Goal: Download file/media

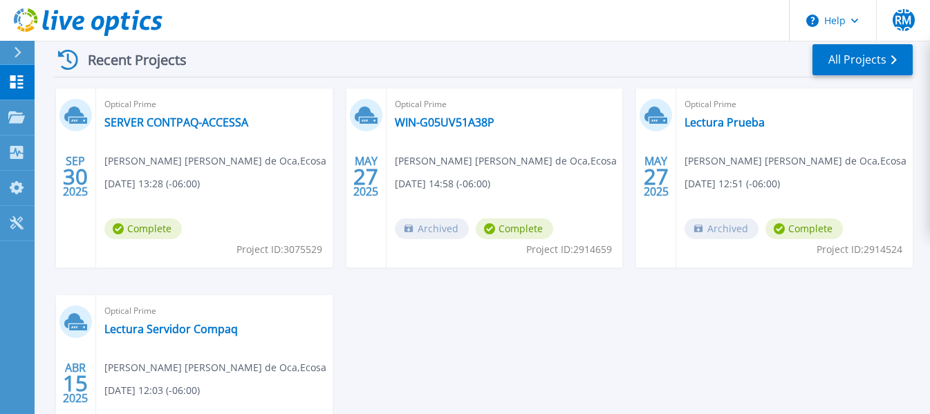
scroll to position [207, 0]
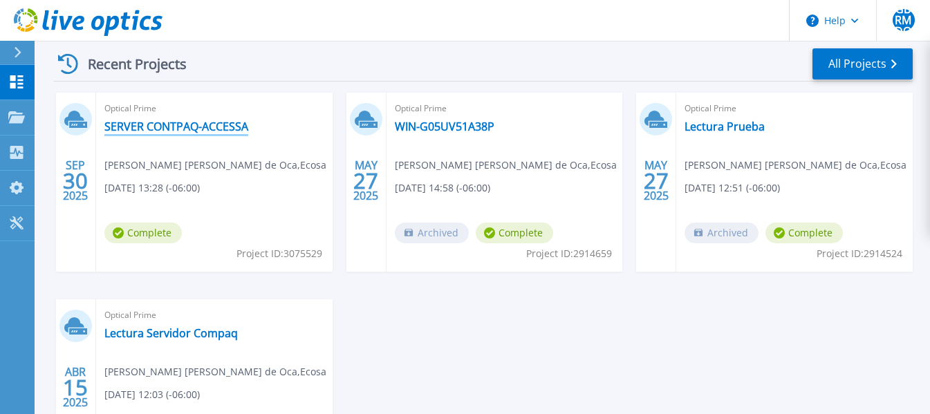
click at [228, 124] on link "SERVER CONTPAQ-ACCESSA" at bounding box center [176, 127] width 144 height 14
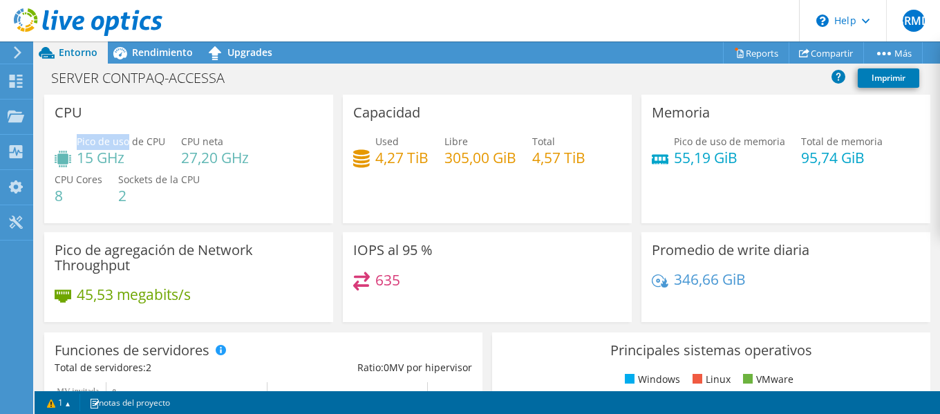
drag, startPoint x: 77, startPoint y: 140, endPoint x: 129, endPoint y: 140, distance: 51.8
click at [129, 140] on span "Pico de uso de CPU" at bounding box center [121, 141] width 88 height 13
click at [261, 196] on div "Pico de uso de CPU 15 GHz CPU neta 27,20 GHz CPU Cores 8 Sockets de la CPU 2" at bounding box center [189, 175] width 268 height 83
drag, startPoint x: 181, startPoint y: 142, endPoint x: 209, endPoint y: 140, distance: 28.4
click at [209, 140] on span "CPU neta" at bounding box center [202, 141] width 42 height 13
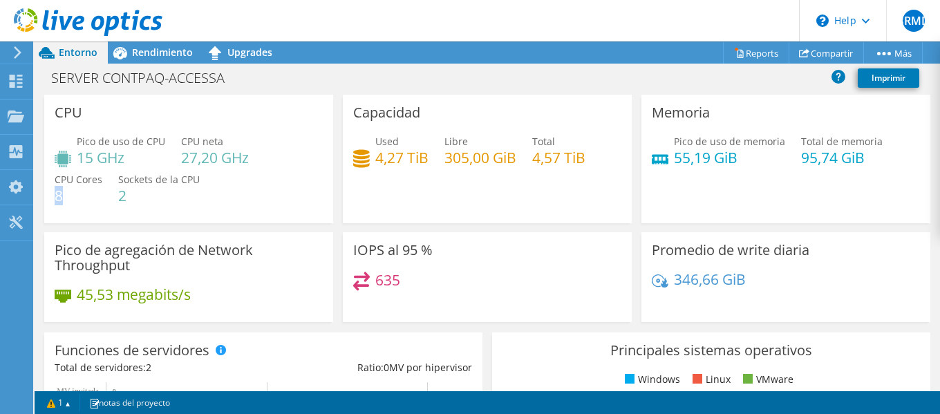
drag, startPoint x: 57, startPoint y: 192, endPoint x: 79, endPoint y: 194, distance: 22.9
click at [79, 194] on h4 "8" at bounding box center [79, 195] width 48 height 15
click at [413, 211] on div "Capacidad Used 4,27 TiB Libre 305,00 GiB Total 4,57 TiB" at bounding box center [487, 159] width 289 height 129
click at [151, 54] on span "Rendimiento" at bounding box center [162, 52] width 61 height 13
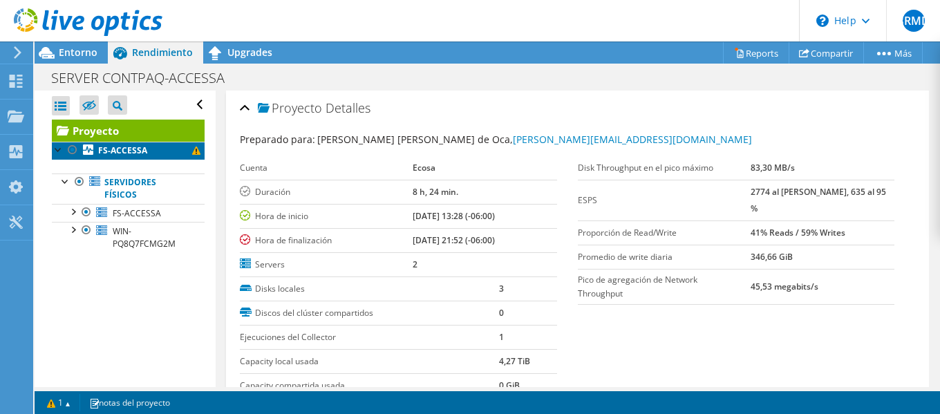
click at [140, 151] on b "FS-ACCESSA" at bounding box center [122, 150] width 49 height 12
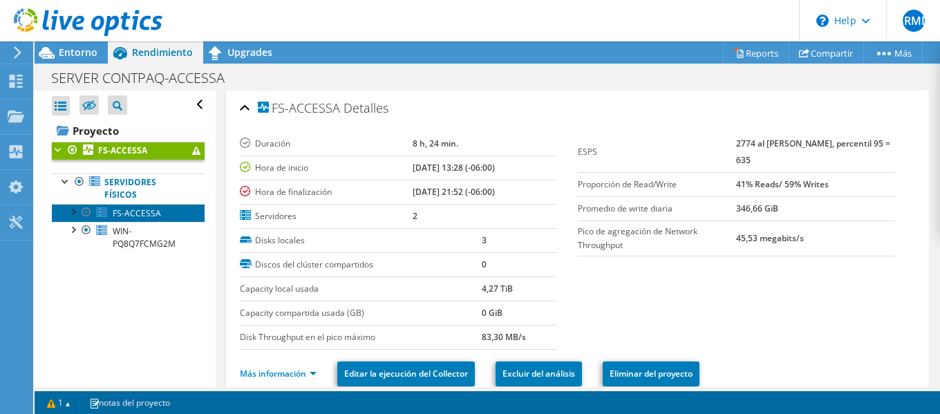
click at [138, 211] on span "FS-ACCESSA" at bounding box center [137, 213] width 48 height 12
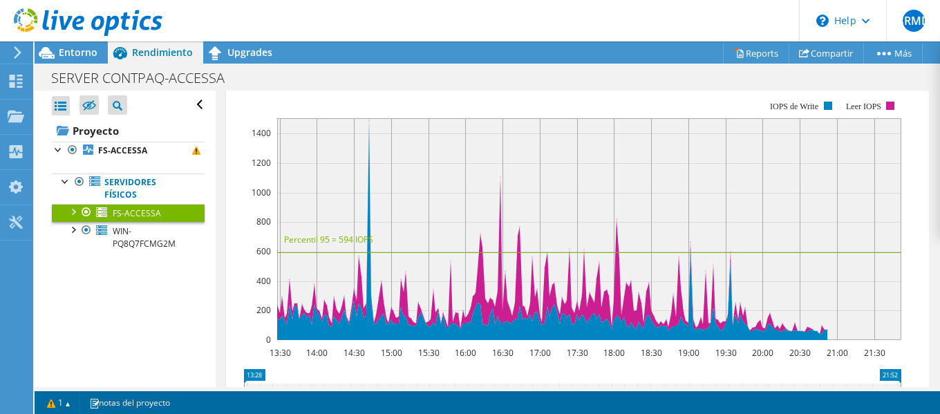
scroll to position [276, 0]
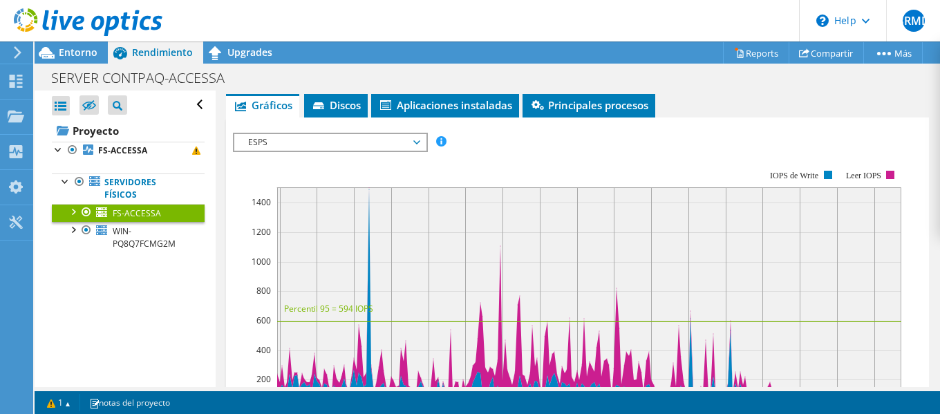
click at [411, 138] on span "ESPS" at bounding box center [330, 142] width 178 height 17
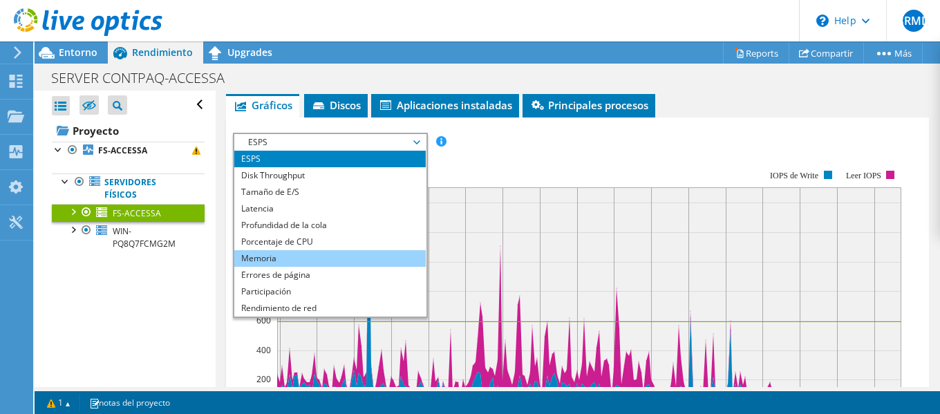
click at [317, 252] on li "Memoria" at bounding box center [329, 258] width 191 height 17
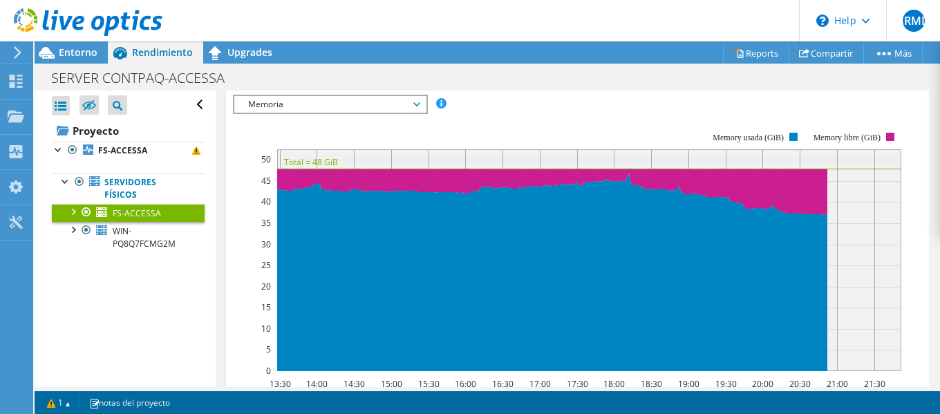
scroll to position [346, 0]
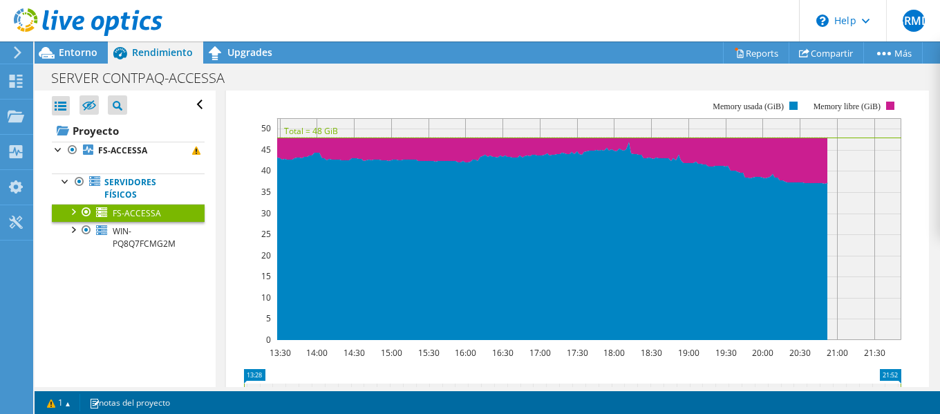
click at [707, 104] on rect at bounding box center [567, 220] width 668 height 276
click at [23, 115] on use at bounding box center [16, 116] width 17 height 12
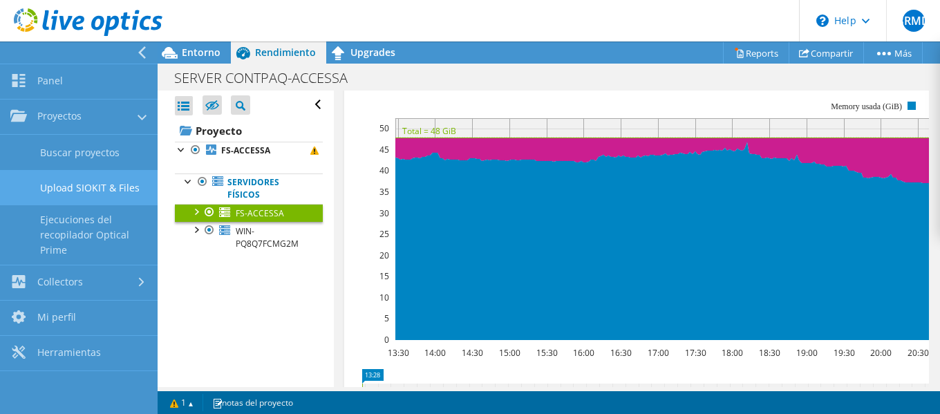
click at [97, 176] on link "Upload SIOKIT & Files" at bounding box center [79, 187] width 158 height 35
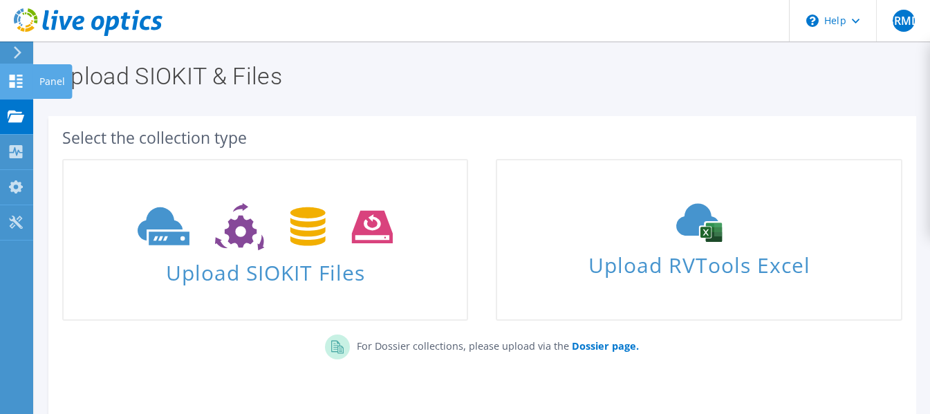
click at [21, 85] on icon at bounding box center [16, 81] width 17 height 13
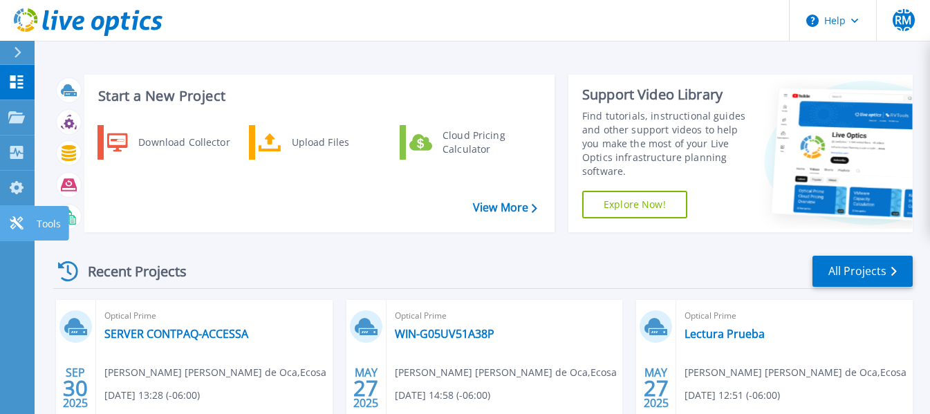
click at [22, 212] on link "Tools Tools" at bounding box center [17, 223] width 35 height 35
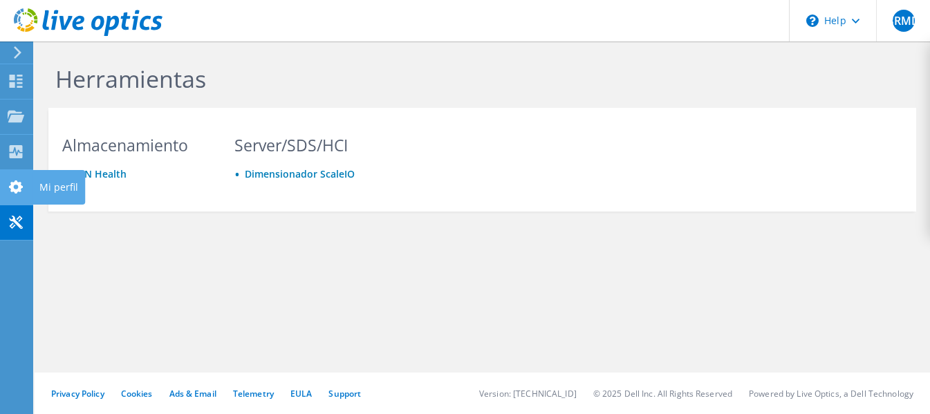
click at [19, 185] on use at bounding box center [16, 186] width 14 height 13
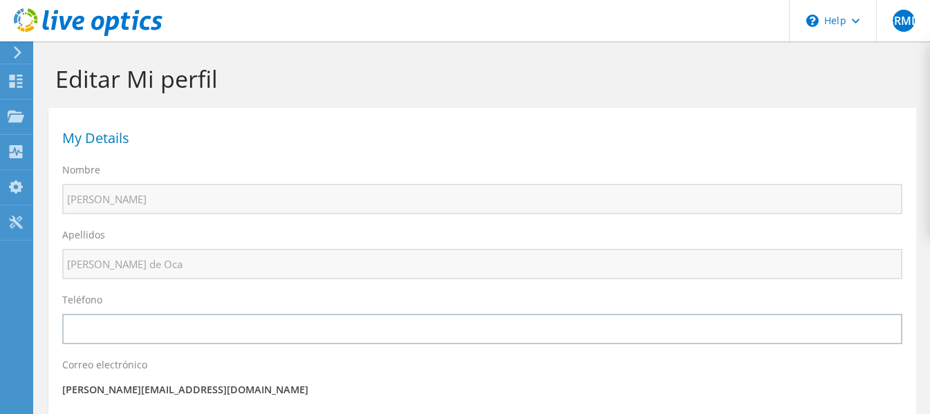
select select "151"
click at [18, 151] on icon at bounding box center [16, 151] width 17 height 13
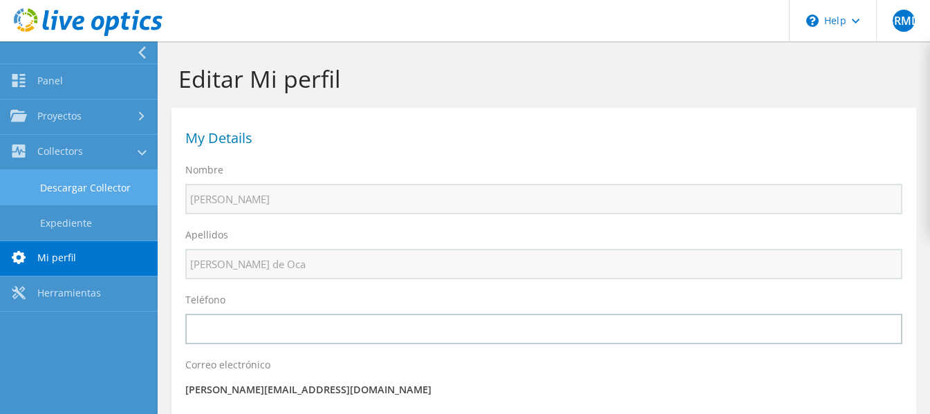
click at [100, 187] on link "Descargar Collector" at bounding box center [79, 187] width 158 height 35
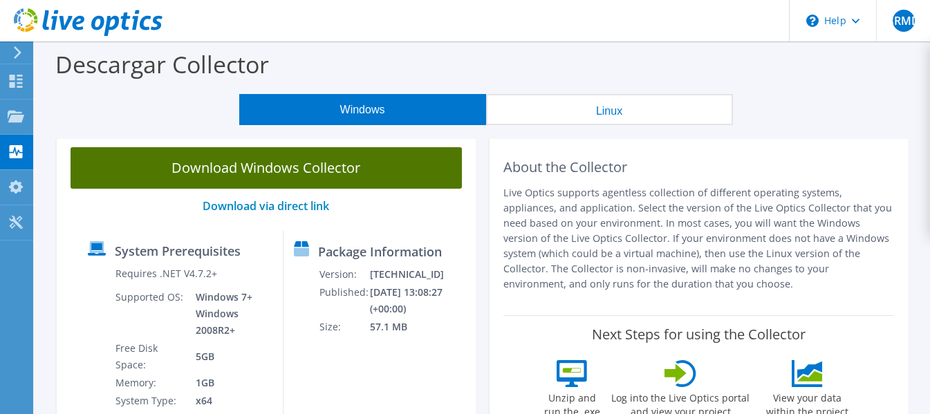
click at [218, 159] on link "Download Windows Collector" at bounding box center [265, 167] width 391 height 41
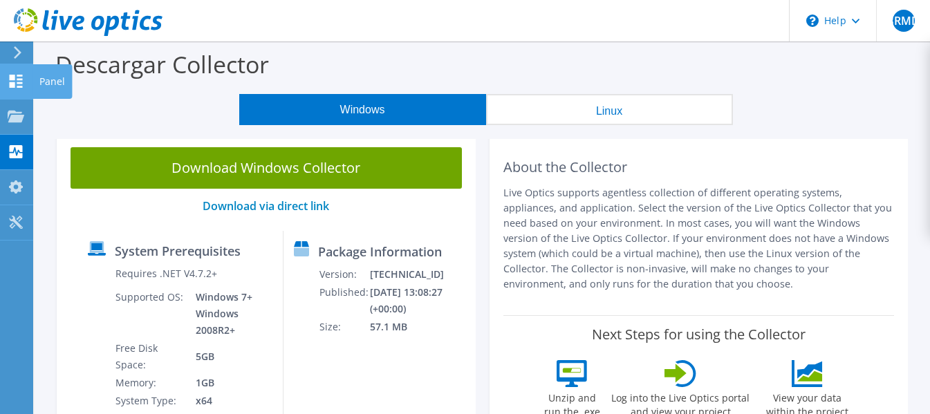
click at [19, 79] on use at bounding box center [16, 81] width 13 height 13
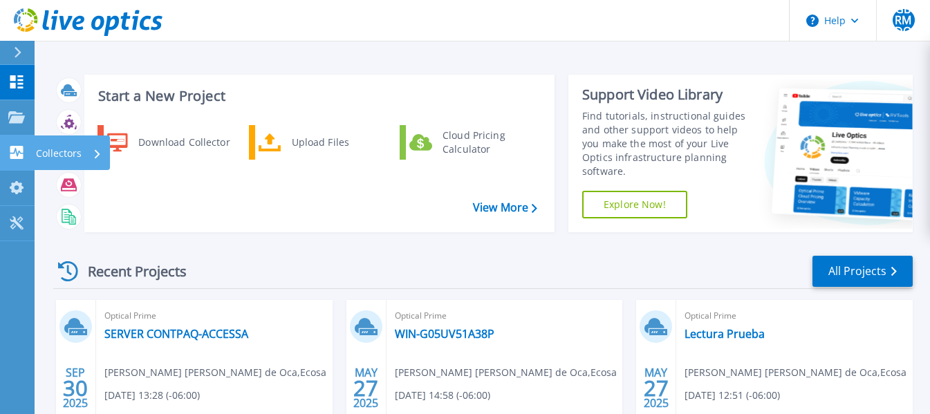
click at [15, 149] on icon at bounding box center [16, 152] width 17 height 13
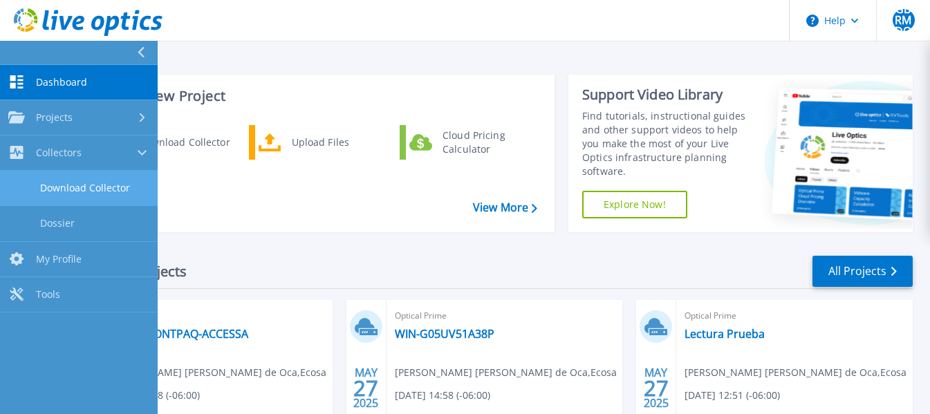
click at [49, 185] on link "Download Collector" at bounding box center [79, 188] width 158 height 35
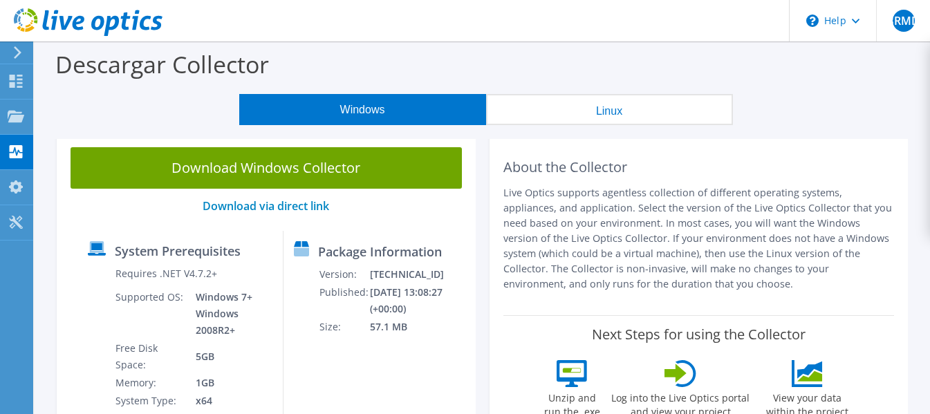
click at [547, 169] on h2 "About the Collector" at bounding box center [698, 167] width 391 height 17
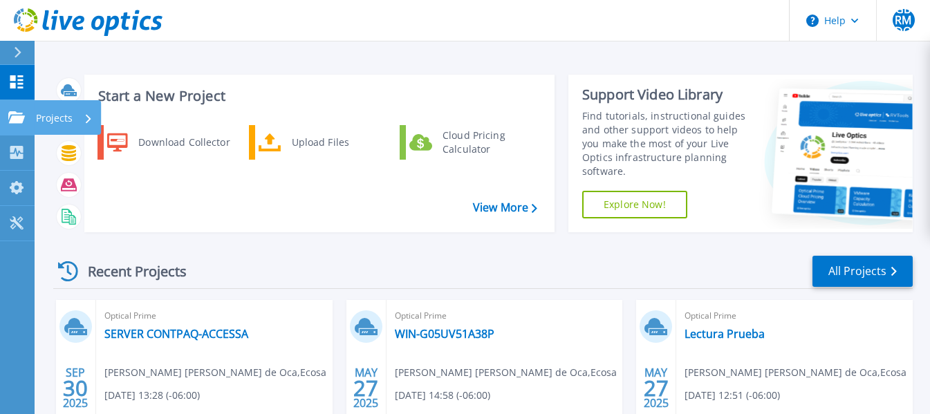
click at [16, 111] on icon at bounding box center [16, 117] width 17 height 12
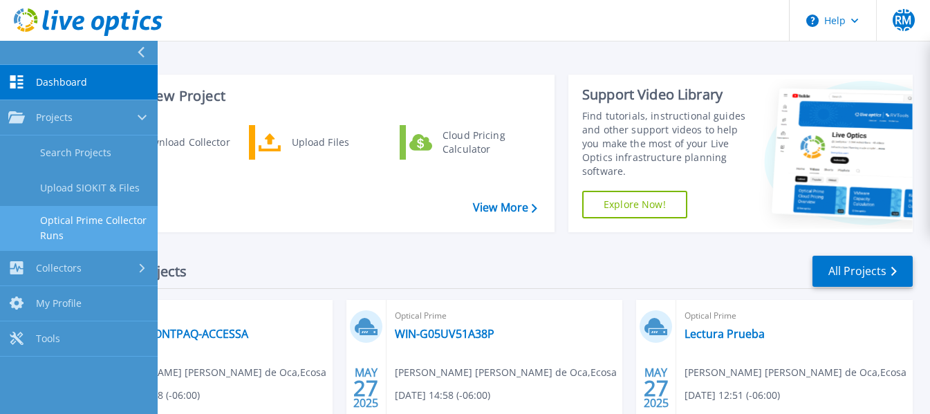
click at [95, 215] on link "Optical Prime Collector Runs" at bounding box center [79, 228] width 158 height 44
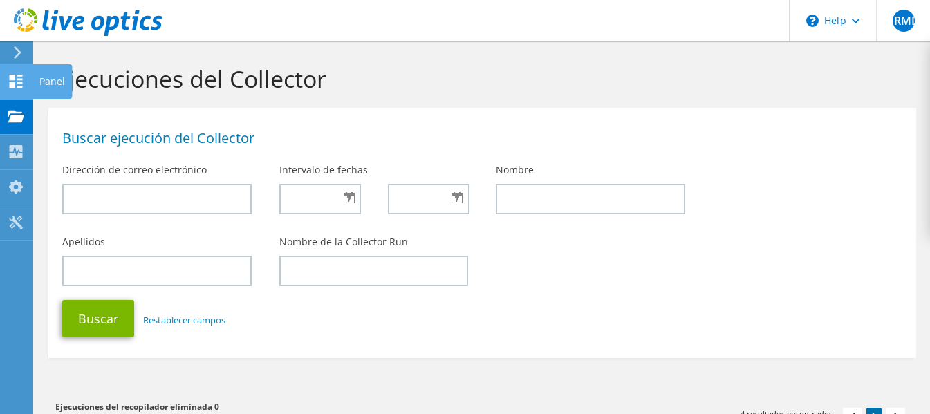
click at [15, 88] on div at bounding box center [16, 82] width 17 height 15
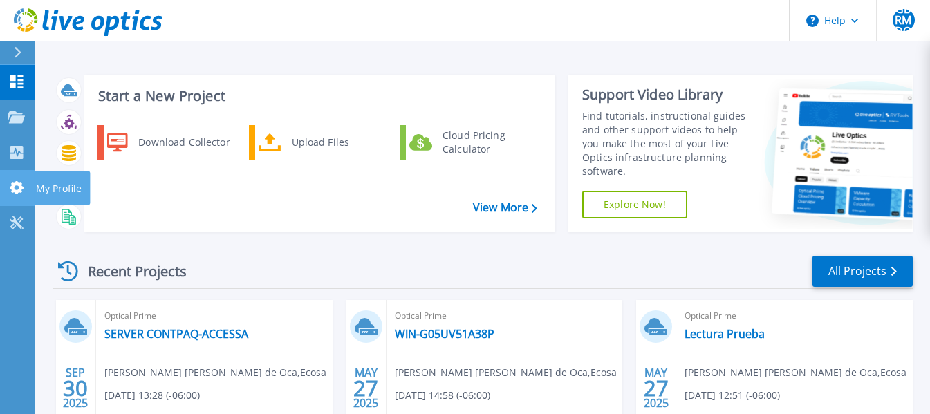
click at [10, 187] on icon at bounding box center [17, 187] width 14 height 13
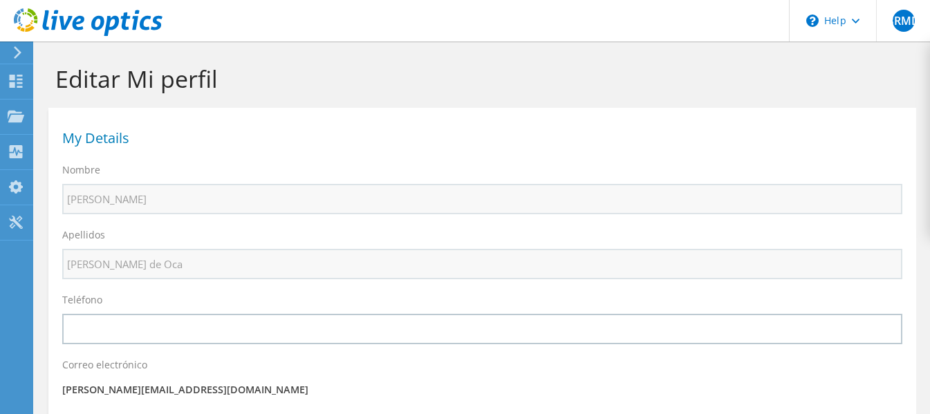
select select "151"
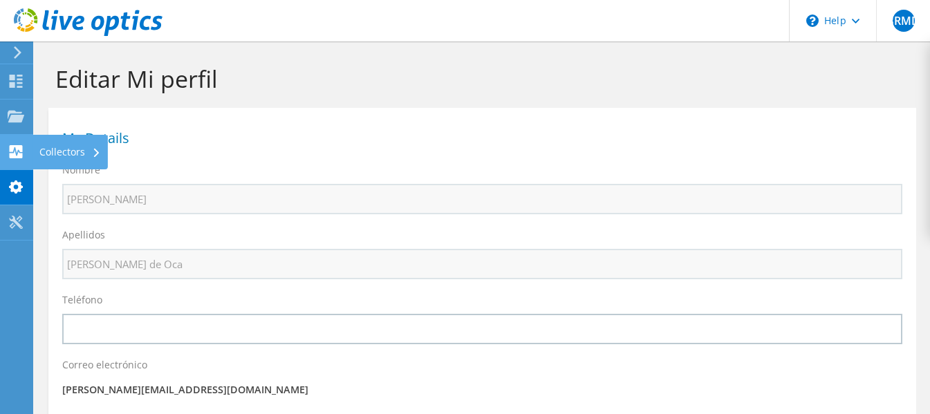
click at [12, 149] on use at bounding box center [16, 151] width 13 height 13
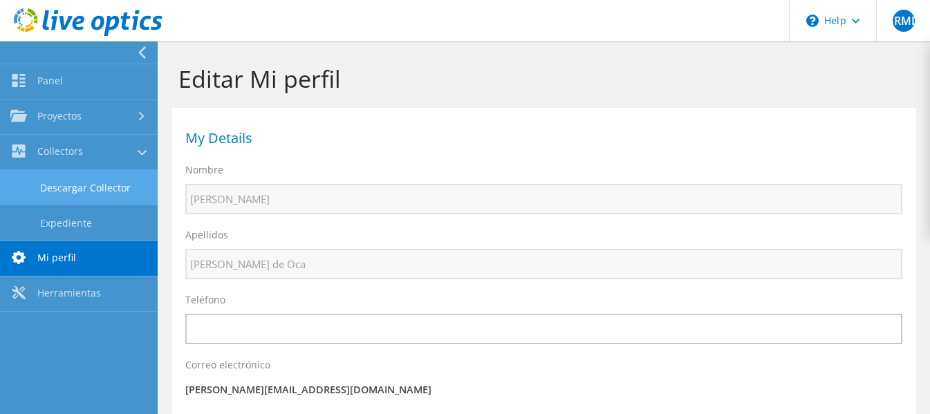
click at [66, 180] on link "Descargar Collector" at bounding box center [79, 187] width 158 height 35
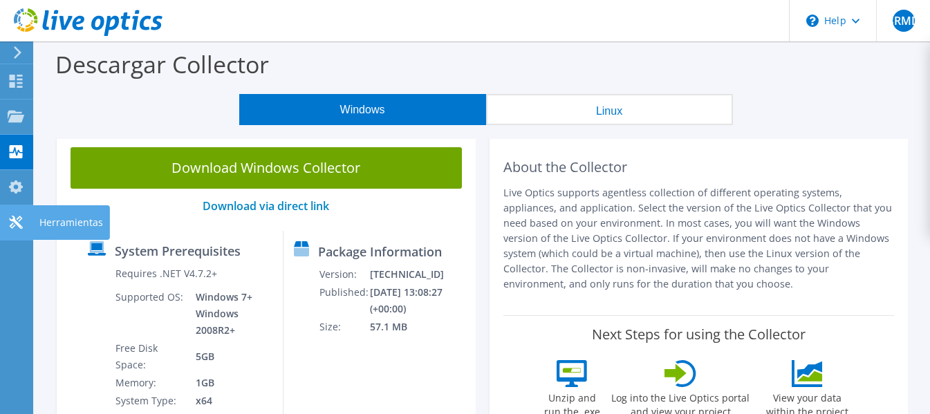
click at [17, 222] on use at bounding box center [15, 222] width 13 height 13
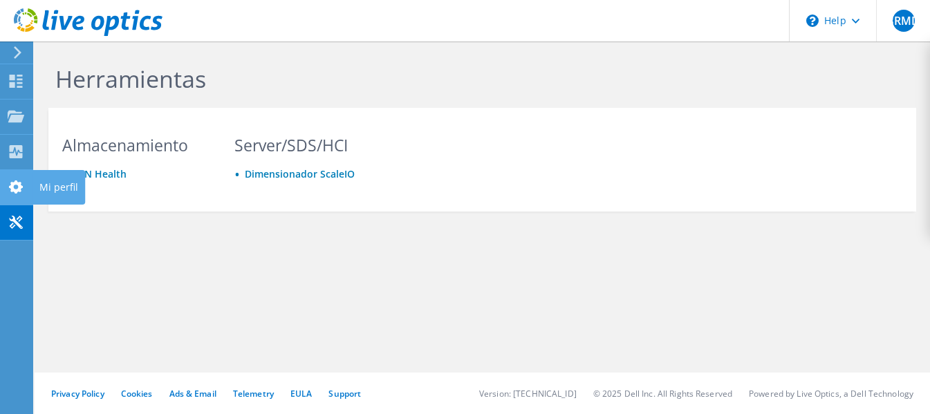
click at [21, 187] on use at bounding box center [16, 186] width 14 height 13
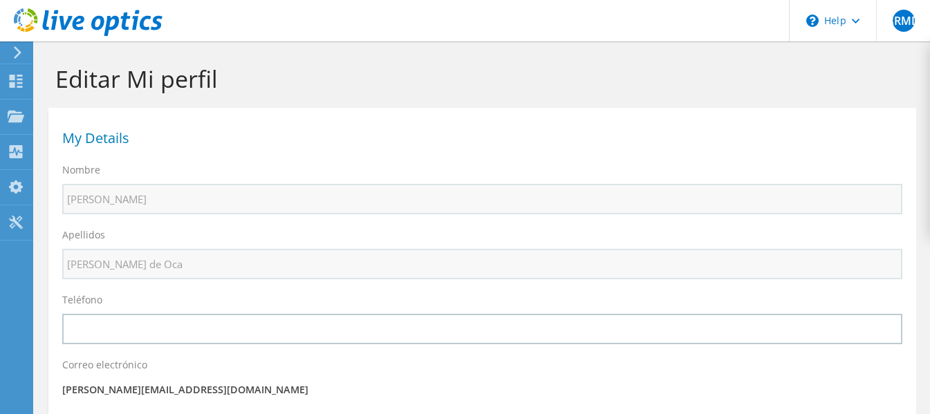
select select "151"
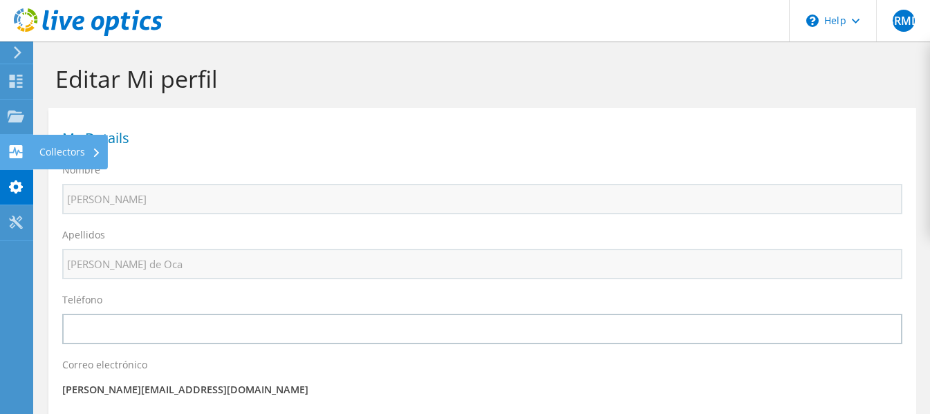
click at [15, 151] on icon at bounding box center [16, 151] width 17 height 13
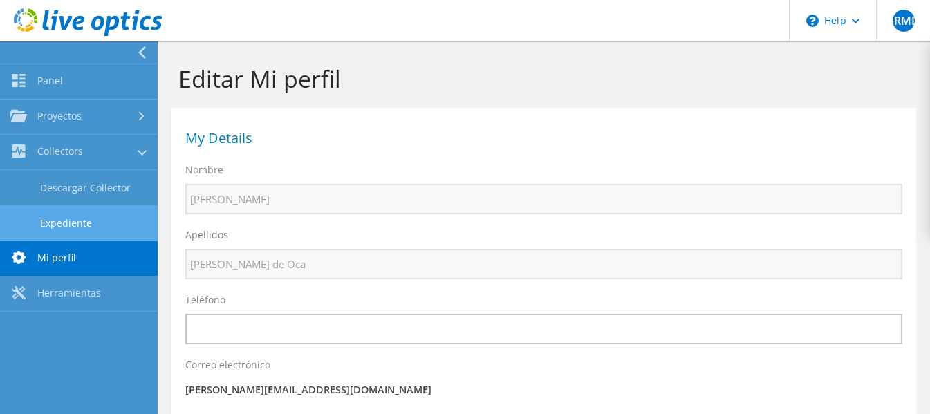
click at [111, 221] on link "Expediente" at bounding box center [79, 222] width 158 height 35
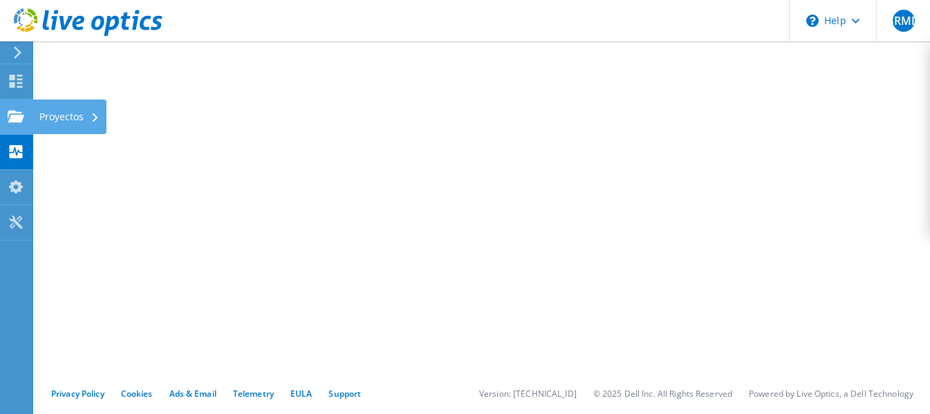
click at [11, 112] on use at bounding box center [16, 116] width 17 height 12
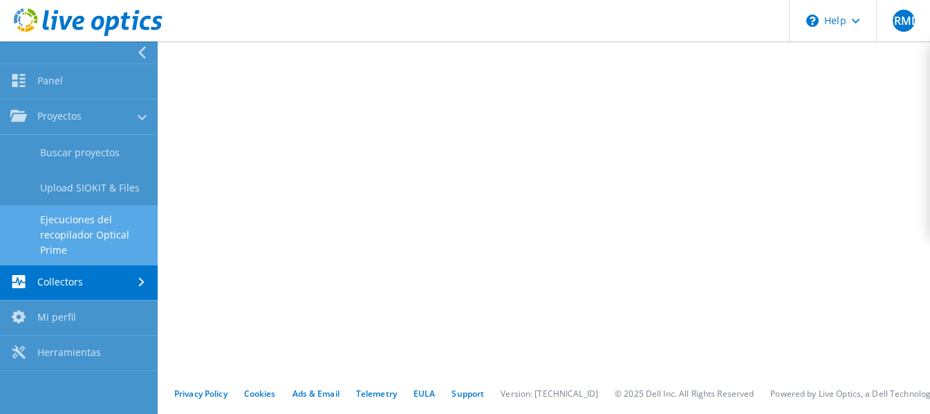
click at [110, 224] on link "Ejecuciones del recopilador Optical Prime" at bounding box center [79, 234] width 158 height 59
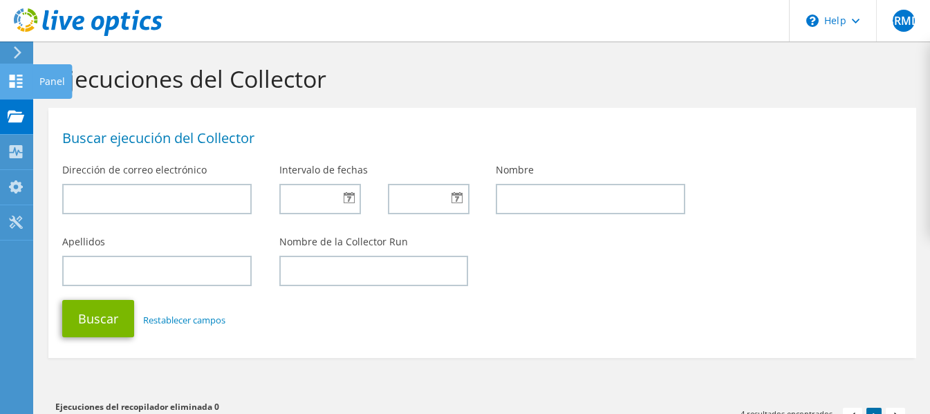
click at [17, 83] on use at bounding box center [16, 81] width 13 height 13
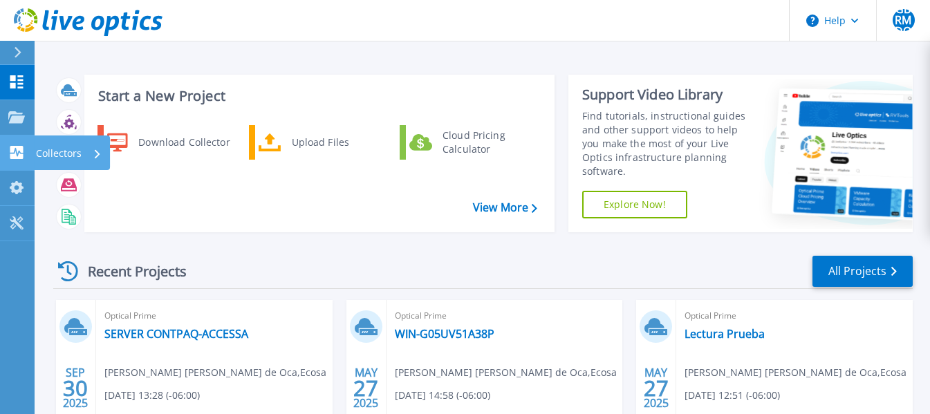
click at [14, 151] on icon at bounding box center [16, 152] width 13 height 13
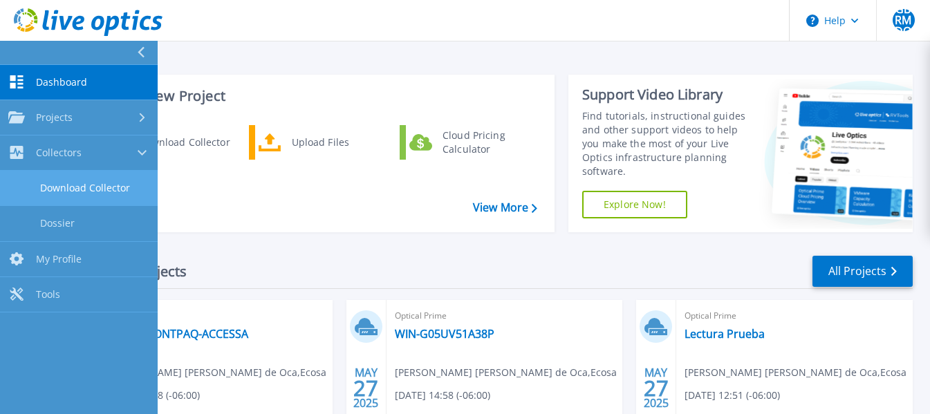
click at [72, 190] on link "Download Collector" at bounding box center [79, 188] width 158 height 35
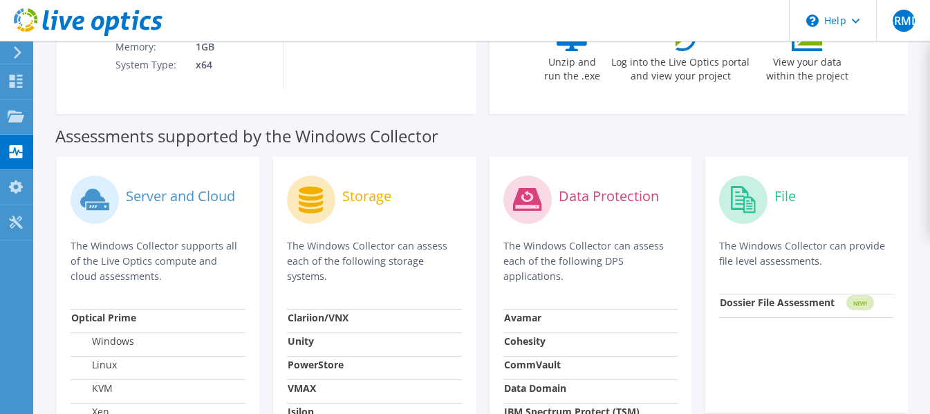
scroll to position [415, 0]
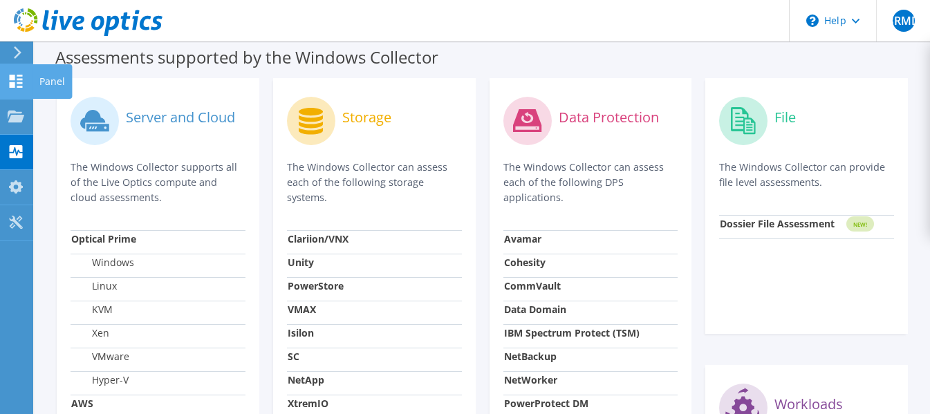
click at [15, 84] on icon at bounding box center [16, 81] width 17 height 13
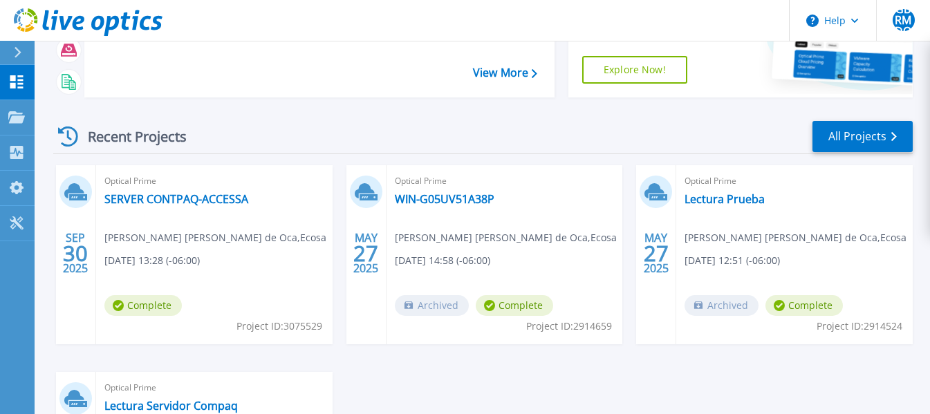
scroll to position [138, 0]
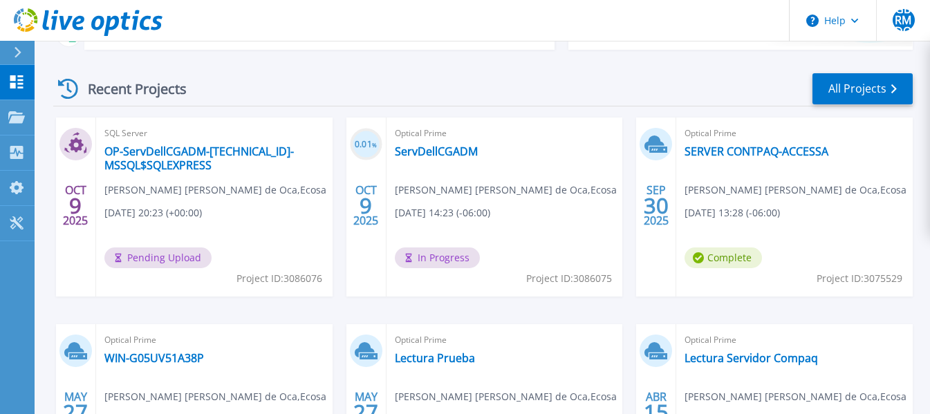
scroll to position [207, 0]
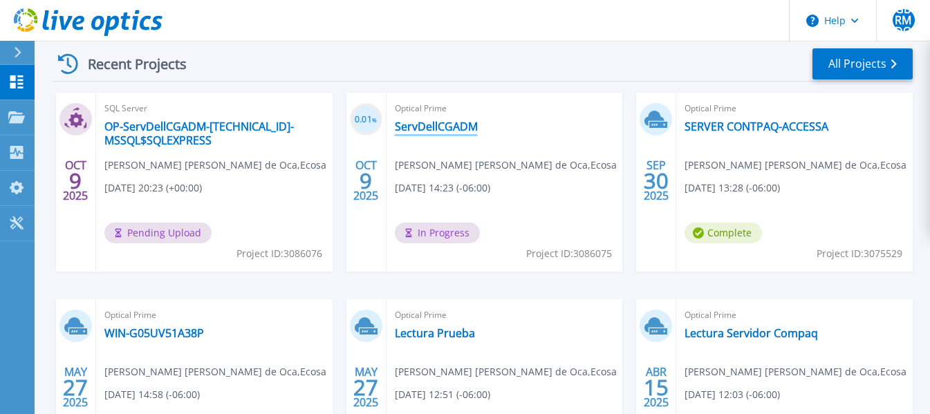
click at [442, 130] on link "ServDellCGADM" at bounding box center [436, 127] width 83 height 14
